Goal: Navigation & Orientation: Find specific page/section

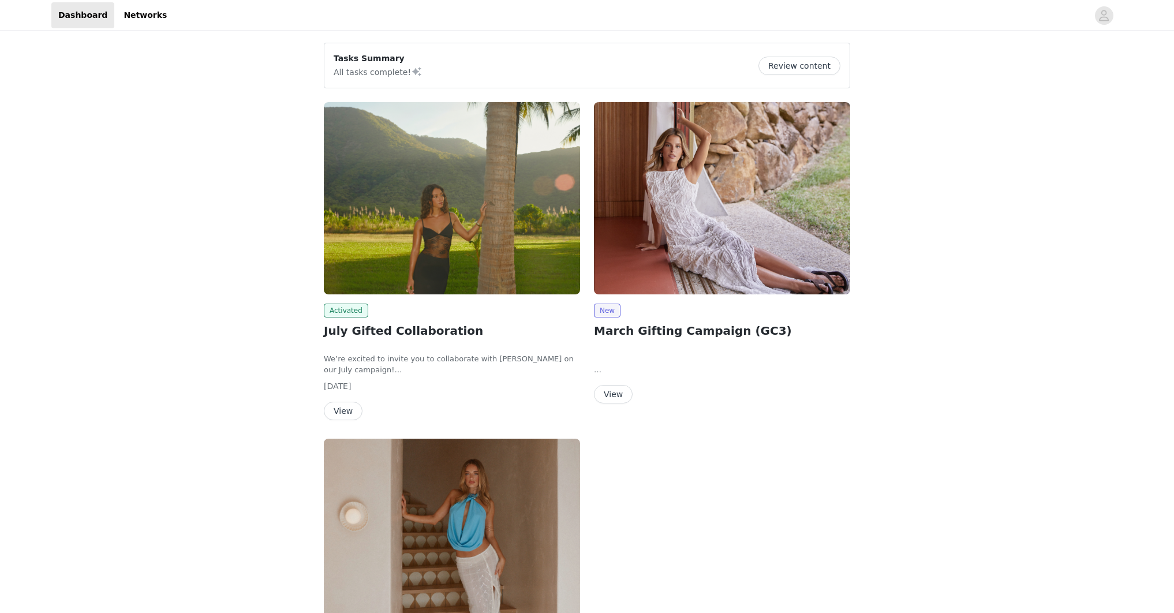
scroll to position [15, 0]
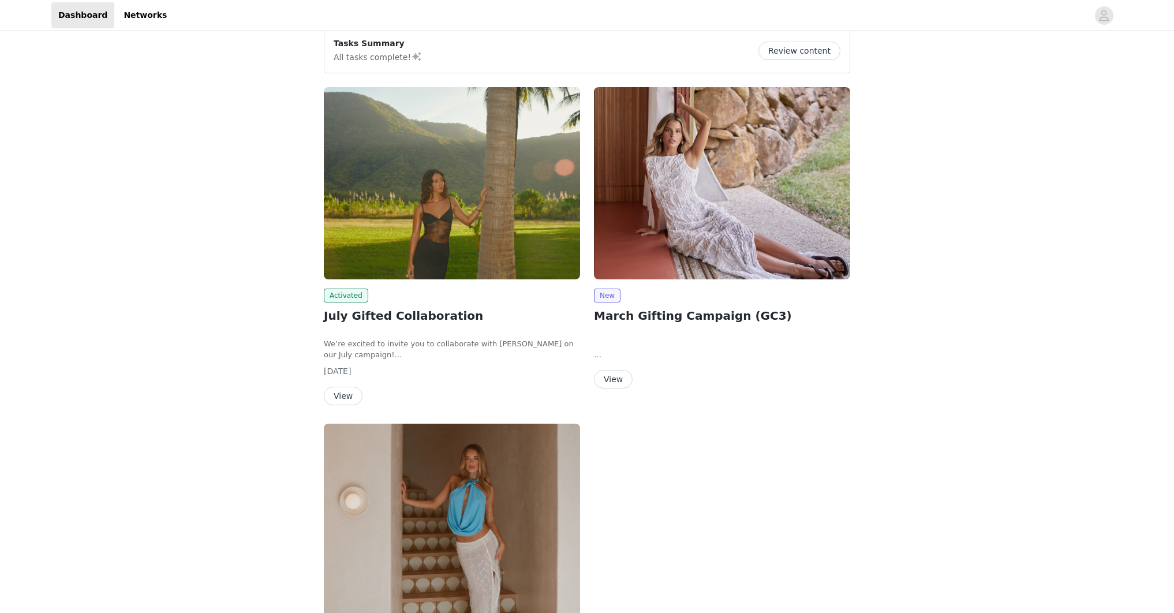
click at [109, 15] on div "Dashboard Networks" at bounding box center [112, 15] width 122 height 26
click at [124, 13] on link "Networks" at bounding box center [145, 15] width 57 height 26
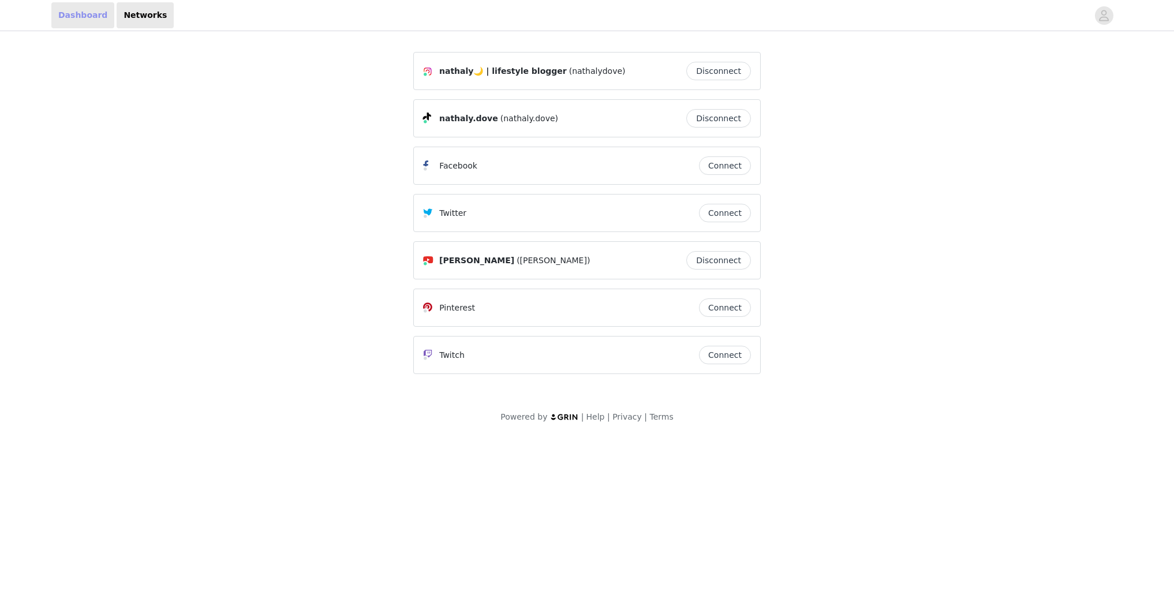
click at [89, 14] on link "Dashboard" at bounding box center [82, 15] width 63 height 26
